Goal: Find specific page/section: Find specific page/section

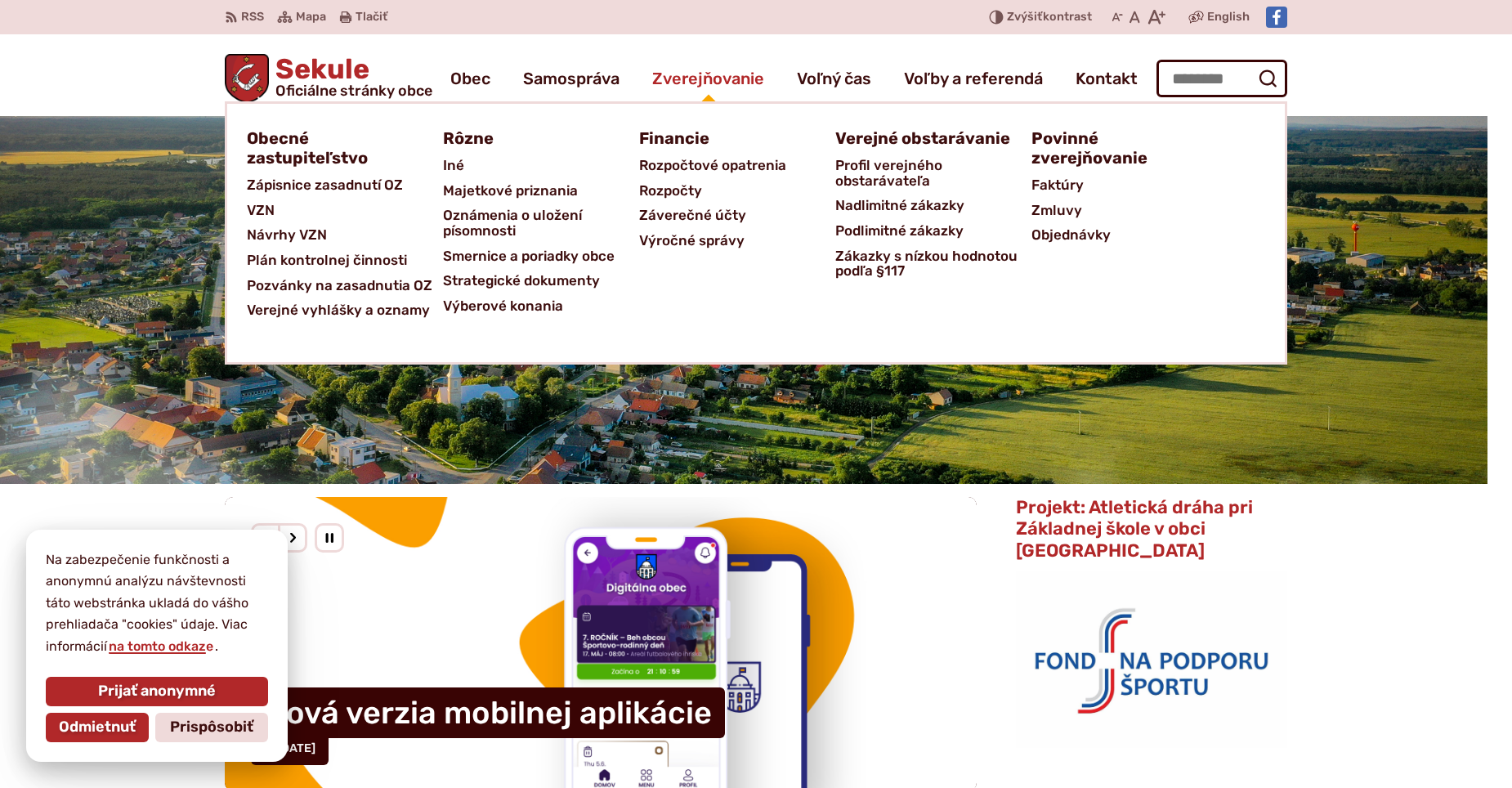
click at [704, 78] on span "Zverejňovanie" at bounding box center [707, 78] width 112 height 46
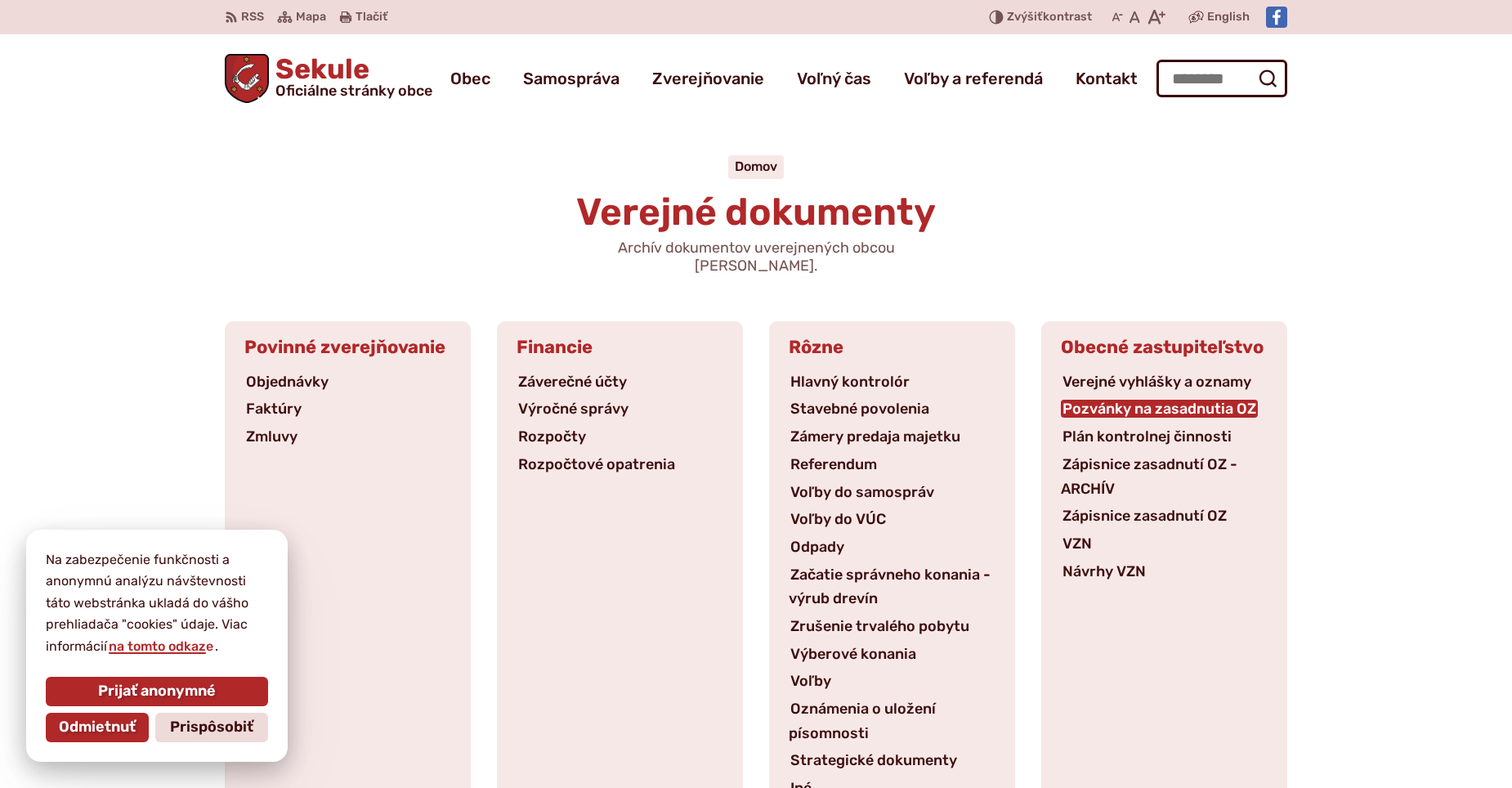
click at [1181, 400] on link "Pozvánky na zasadnutia OZ" at bounding box center [1159, 409] width 197 height 18
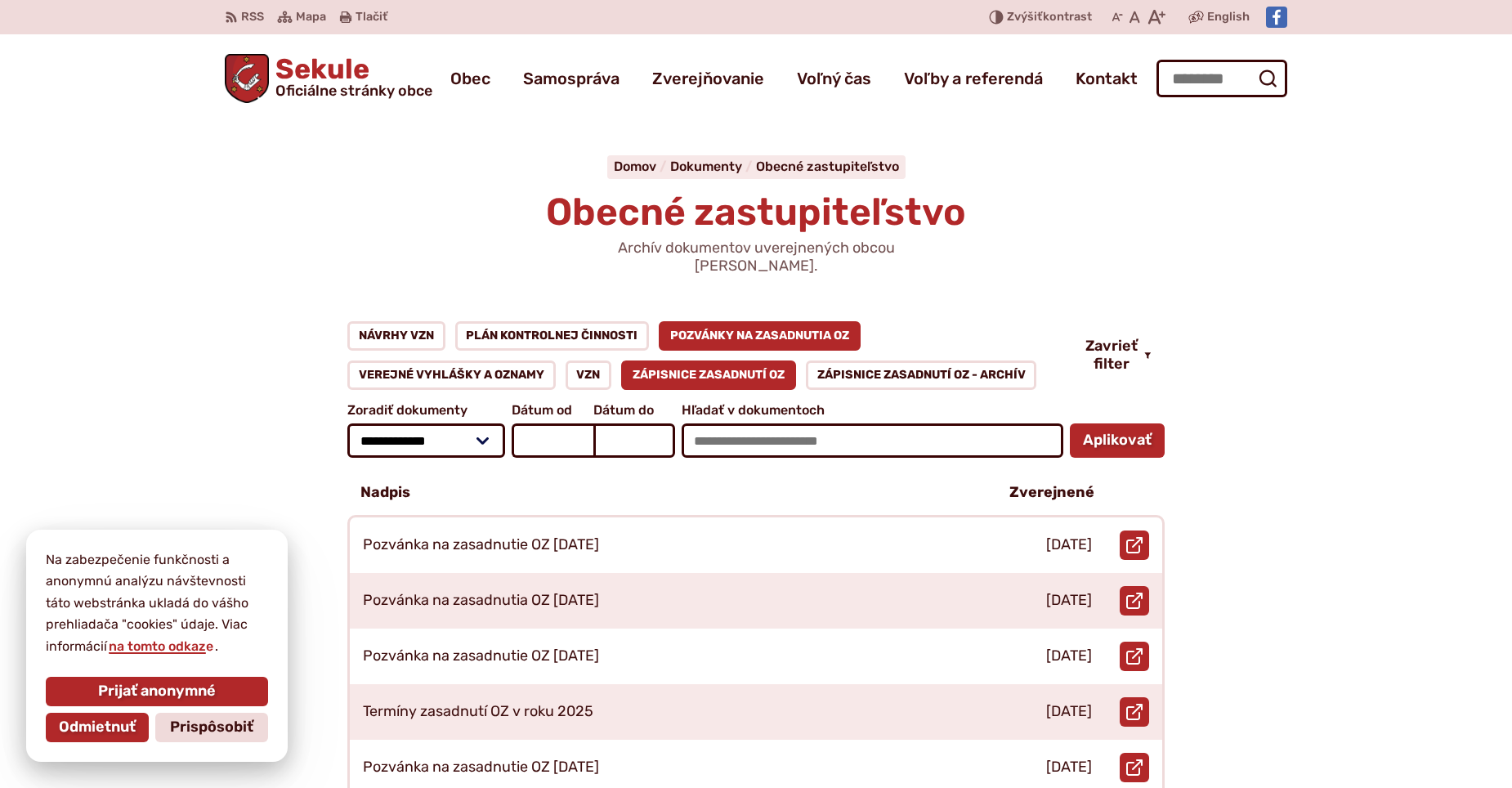
click at [722, 361] on link "Zápisnice zasadnutí OZ" at bounding box center [708, 376] width 175 height 29
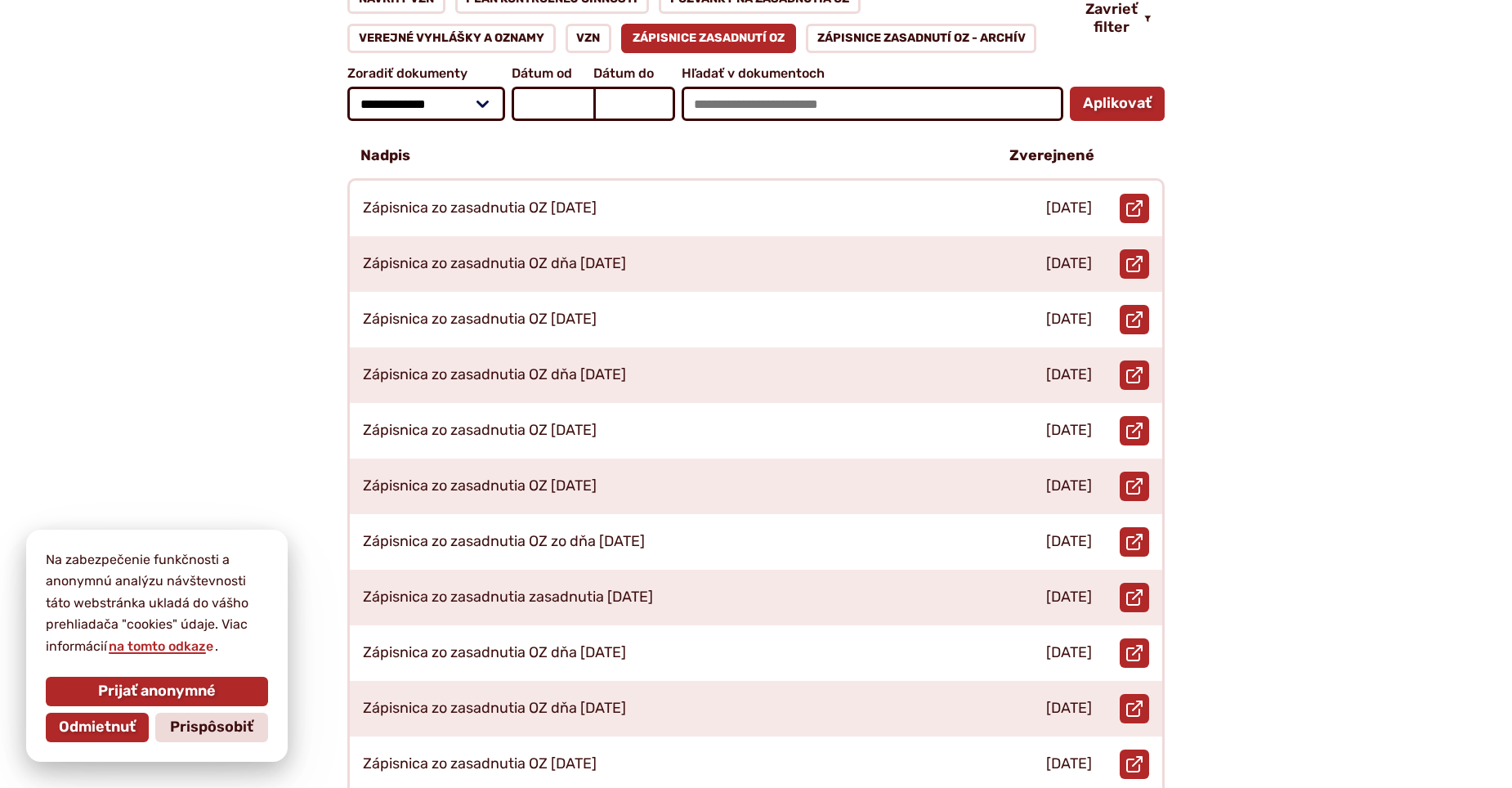
scroll to position [409, 0]
